Goal: Task Accomplishment & Management: Use online tool/utility

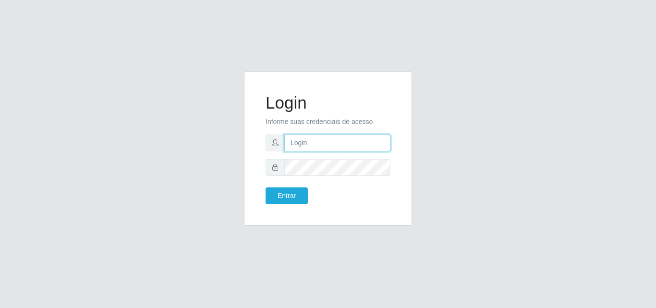
click at [340, 145] on input "text" at bounding box center [337, 142] width 106 height 17
type input "[EMAIL_ADDRESS][DOMAIN_NAME]"
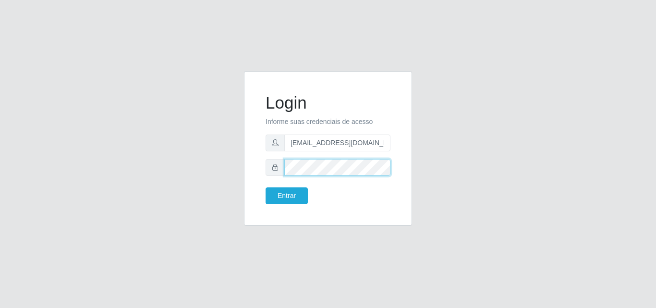
click at [266, 187] on button "Entrar" at bounding box center [287, 195] width 42 height 17
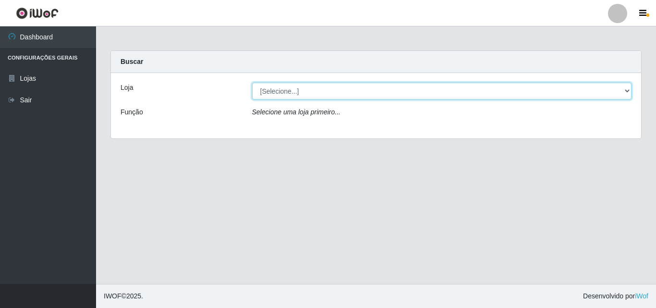
click at [378, 94] on select "[Selecione...] Corte Fácil - Unidade Emaús" at bounding box center [442, 91] width 380 height 17
select select "201"
click at [252, 83] on select "[Selecione...] Corte Fácil - Unidade Emaús" at bounding box center [442, 91] width 380 height 17
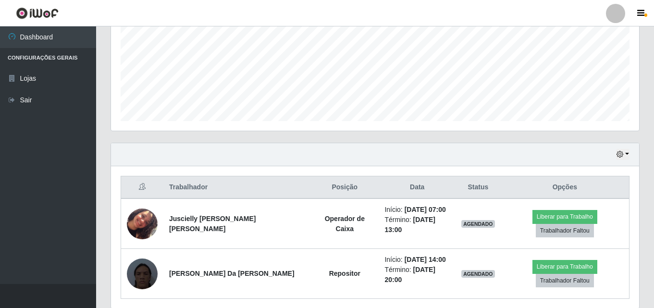
scroll to position [244, 0]
